Goal: Book appointment/travel/reservation

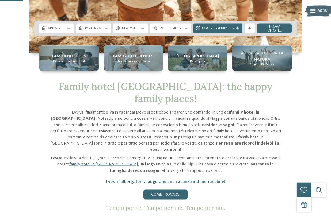
click at [130, 33] on div "Regione" at bounding box center [130, 29] width 35 height 10
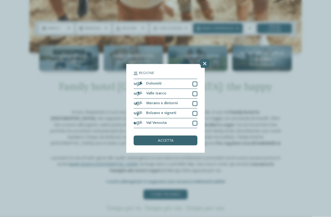
scroll to position [152, 0]
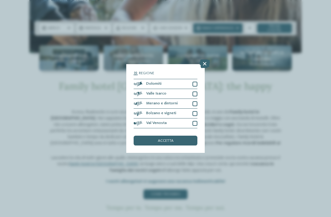
click at [194, 82] on div at bounding box center [194, 84] width 5 height 5
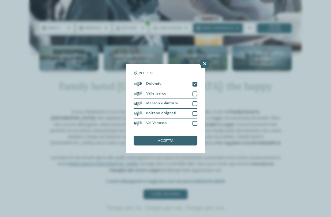
click at [197, 91] on div at bounding box center [194, 93] width 5 height 5
click at [173, 139] on span "accetta" at bounding box center [166, 141] width 16 height 4
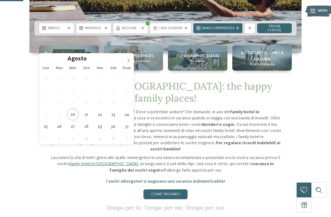
click at [133, 58] on span at bounding box center [128, 58] width 10 height 10
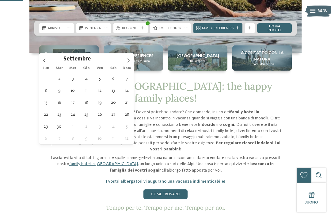
click at [131, 63] on span at bounding box center [128, 58] width 10 height 10
click at [131, 60] on span at bounding box center [128, 58] width 10 height 10
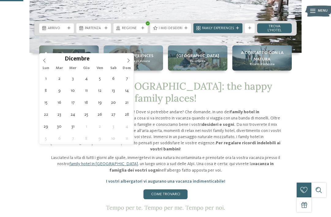
click at [129, 62] on icon at bounding box center [128, 60] width 4 height 4
click at [131, 60] on span at bounding box center [128, 58] width 10 height 10
click at [132, 58] on span at bounding box center [128, 58] width 10 height 10
click at [133, 60] on span at bounding box center [128, 58] width 10 height 10
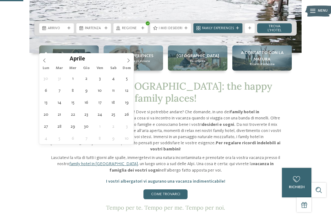
click at [132, 61] on span at bounding box center [128, 58] width 10 height 10
click at [132, 62] on span at bounding box center [128, 58] width 10 height 10
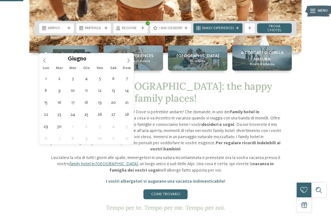
click at [47, 61] on span at bounding box center [44, 58] width 10 height 10
click at [49, 62] on span at bounding box center [44, 58] width 10 height 10
click at [48, 60] on span at bounding box center [44, 58] width 10 height 10
click at [45, 61] on icon at bounding box center [44, 60] width 4 height 4
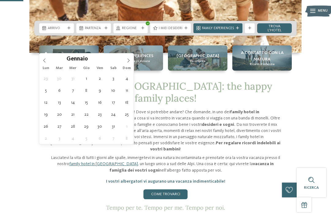
click at [45, 62] on icon at bounding box center [44, 60] width 4 height 4
type input "****"
click at [43, 59] on icon at bounding box center [44, 60] width 4 height 4
click at [46, 63] on span at bounding box center [44, 58] width 10 height 10
click at [46, 62] on icon at bounding box center [44, 60] width 4 height 4
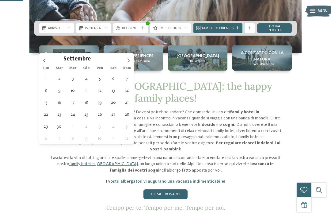
click at [44, 61] on div "Settembre ****" at bounding box center [86, 58] width 94 height 10
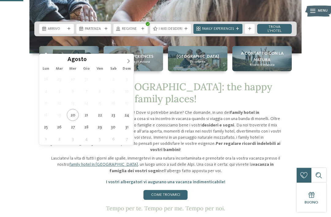
type div "25.08.2025"
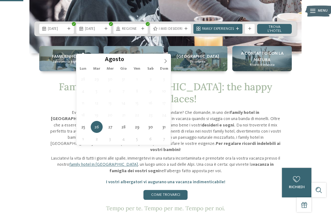
type div "29.08.2025"
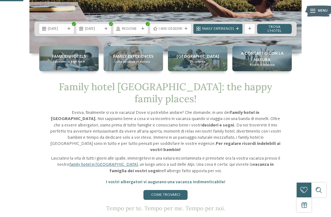
click at [275, 34] on link "trova l’hotel" at bounding box center [274, 29] width 35 height 10
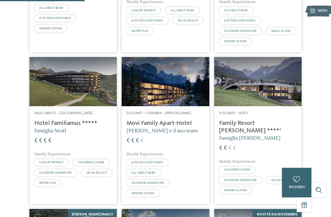
scroll to position [291, 0]
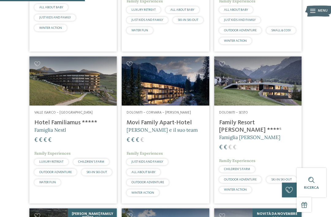
click at [175, 119] on h4 "Movi Family Apart-Hotel" at bounding box center [166, 122] width 78 height 7
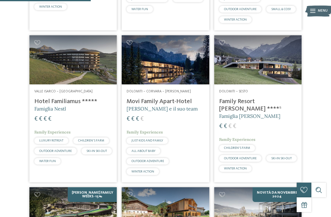
scroll to position [309, 0]
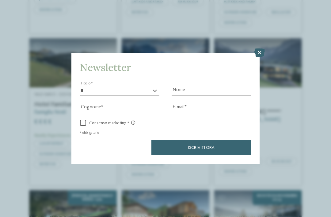
click at [259, 48] on icon at bounding box center [259, 52] width 10 height 9
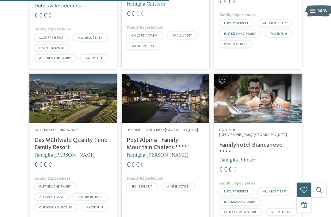
scroll to position [581, 0]
click at [271, 141] on h4 "Familyhotel Biancaneve ****ˢ" at bounding box center [258, 148] width 78 height 15
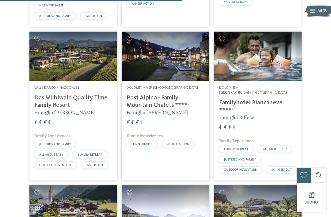
scroll to position [622, 0]
click at [142, 94] on h4 "Post Alpina - Family Mountain Chalets ****ˢ" at bounding box center [166, 101] width 78 height 15
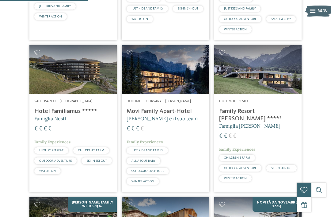
scroll to position [303, 0]
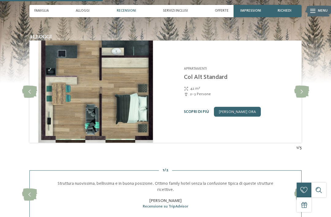
scroll to position [545, 0]
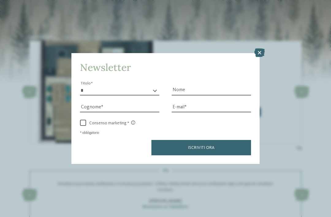
click at [255, 48] on icon at bounding box center [259, 52] width 10 height 9
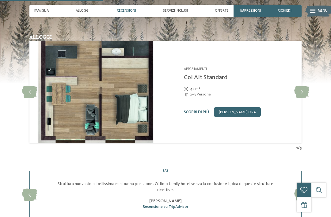
click at [302, 86] on icon at bounding box center [301, 92] width 15 height 12
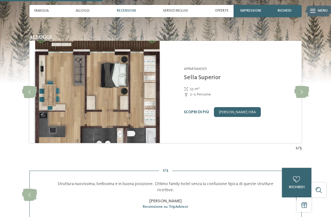
click at [232, 107] on link "[PERSON_NAME] ora" at bounding box center [237, 112] width 47 height 10
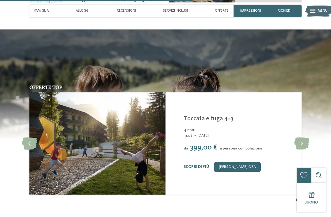
scroll to position [1077, 0]
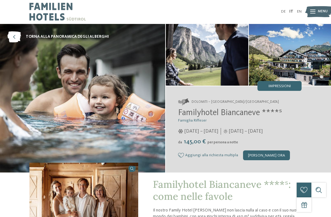
scroll to position [2, 0]
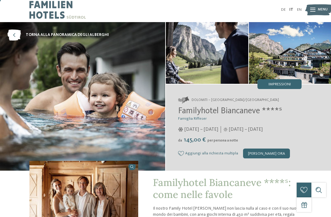
click at [303, 63] on img at bounding box center [290, 53] width 82 height 62
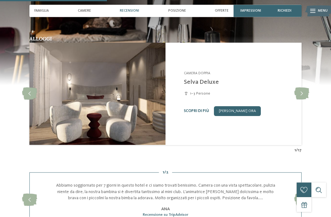
scroll to position [442, 0]
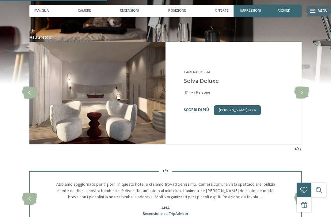
click at [299, 93] on icon at bounding box center [301, 92] width 15 height 12
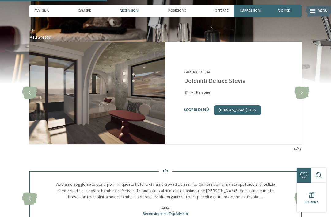
click at [301, 93] on icon at bounding box center [301, 92] width 15 height 12
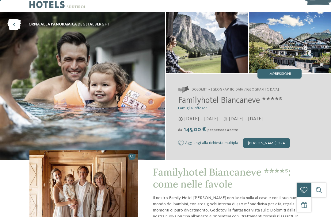
scroll to position [0, 0]
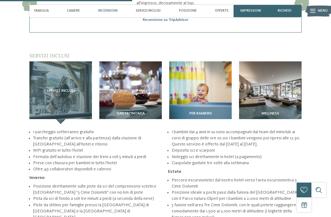
scroll to position [686, 0]
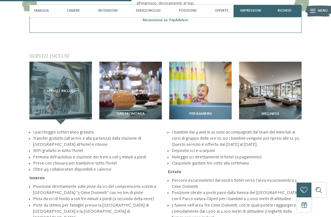
click at [208, 81] on img at bounding box center [200, 93] width 63 height 63
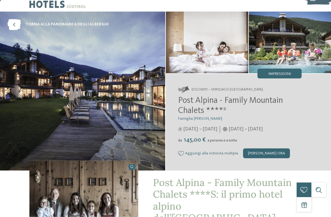
scroll to position [0, 0]
